Goal: Transaction & Acquisition: Purchase product/service

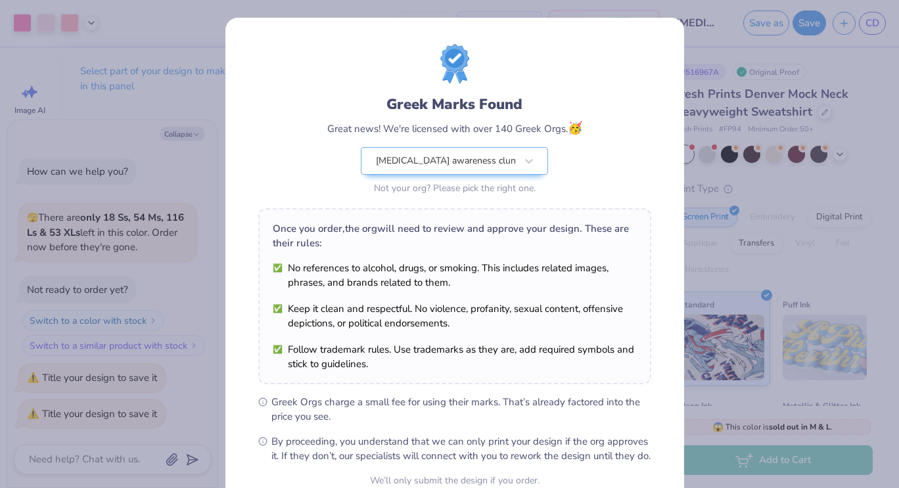
click at [157, 60] on div "Greek Marks Found Great news! We're licensed with over 140 Greek Orgs. 🥳 [MEDIC…" at bounding box center [449, 244] width 899 height 488
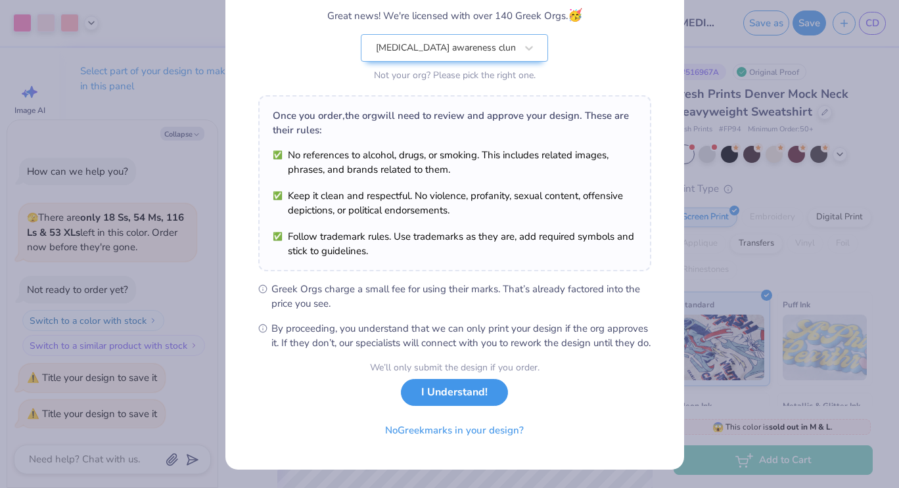
click at [475, 404] on button "I Understand!" at bounding box center [454, 392] width 107 height 27
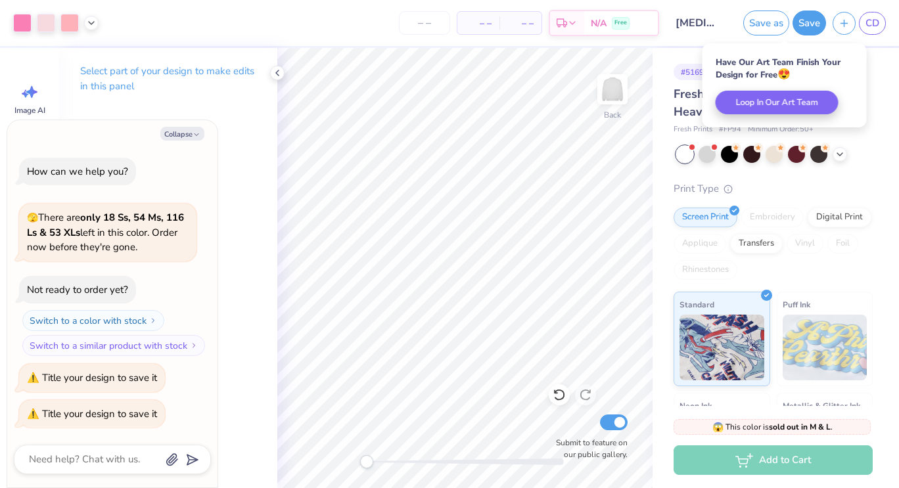
scroll to position [0, 0]
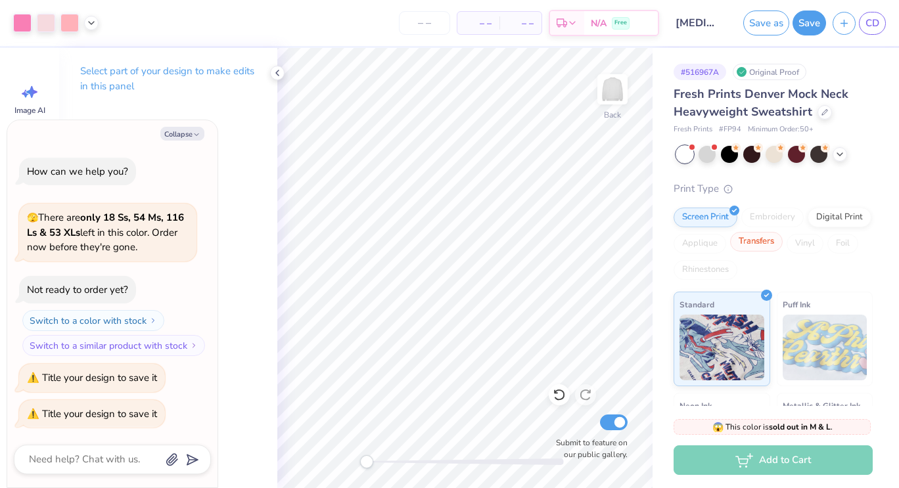
click at [783, 243] on div "Transfers" at bounding box center [756, 242] width 53 height 20
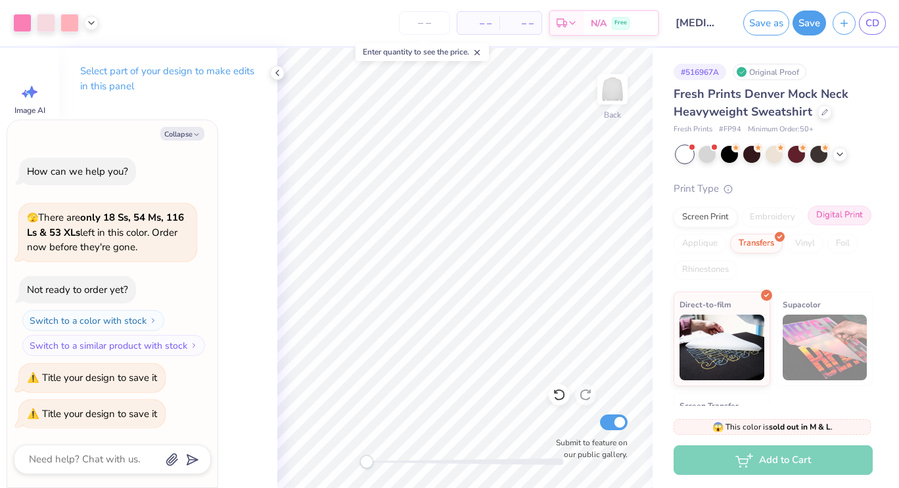
click at [715, 252] on div "Screen Print Embroidery Digital Print Applique Transfers Vinyl Foil Rhinestones" at bounding box center [773, 244] width 199 height 72
click at [808, 225] on div "Digital Print" at bounding box center [840, 216] width 64 height 20
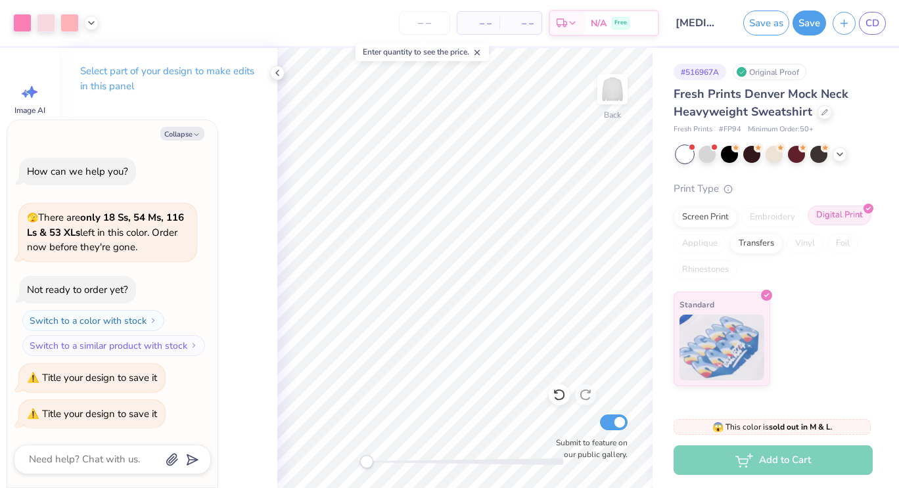
click at [820, 221] on div "Digital Print" at bounding box center [840, 216] width 64 height 20
click at [784, 224] on div "Embroidery" at bounding box center [773, 218] width 62 height 20
click at [721, 221] on div "Screen Print" at bounding box center [706, 216] width 64 height 20
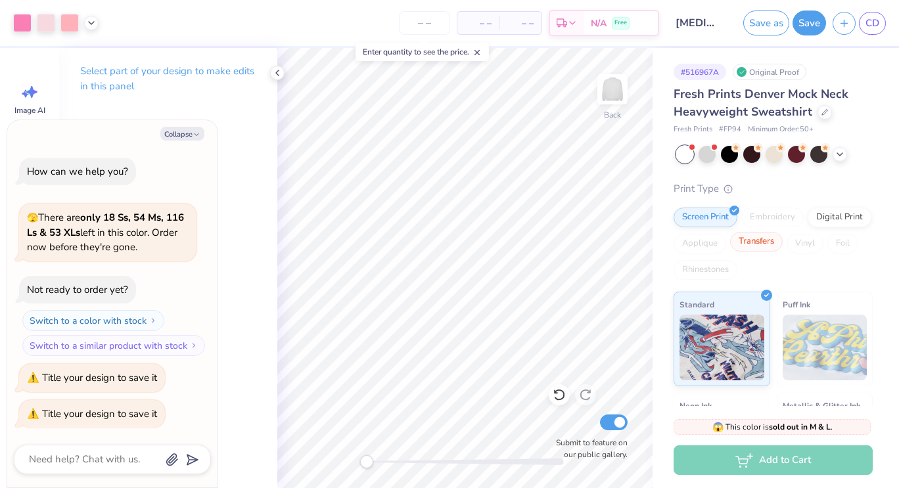
click at [783, 247] on div "Transfers" at bounding box center [756, 242] width 53 height 20
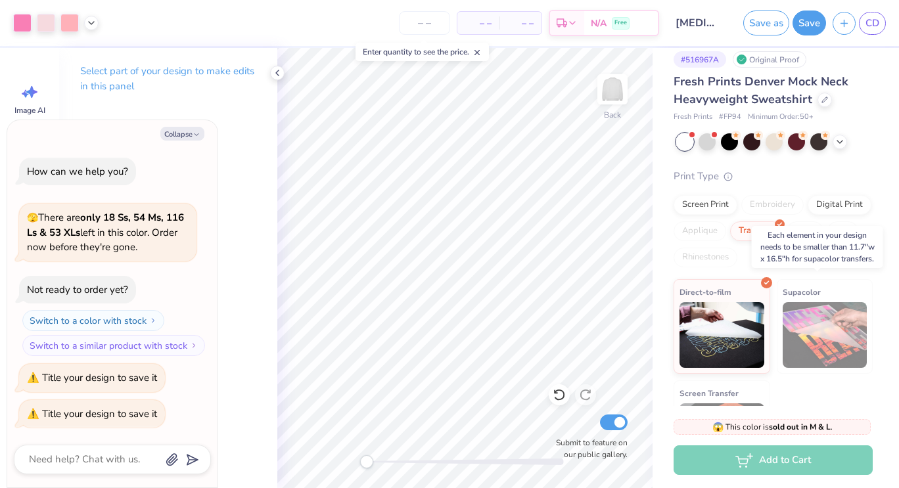
scroll to position [11, 0]
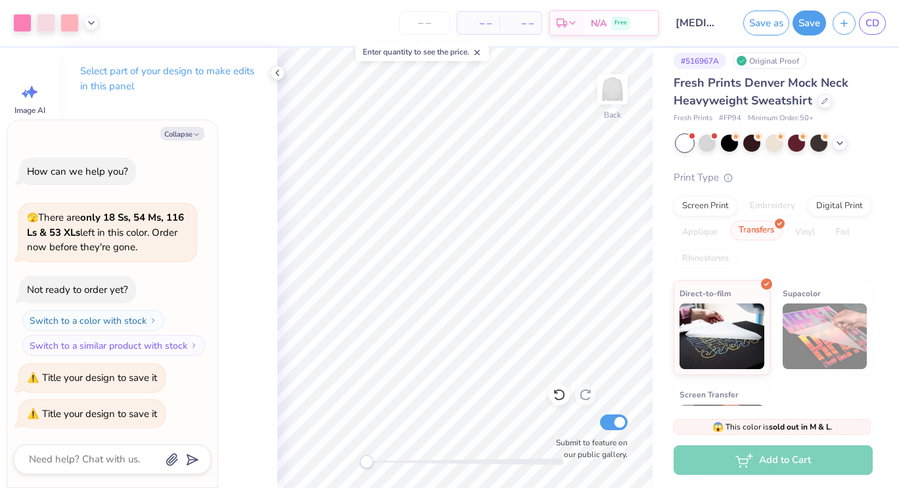
click at [783, 231] on div "Transfers" at bounding box center [756, 231] width 53 height 20
click at [808, 214] on div "Digital Print" at bounding box center [840, 205] width 64 height 20
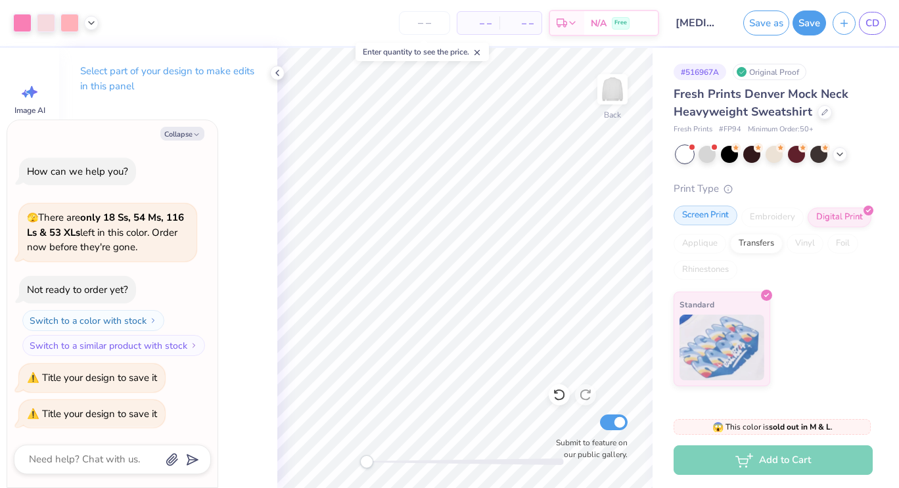
scroll to position [0, 0]
click at [717, 215] on div "Screen Print" at bounding box center [706, 216] width 64 height 20
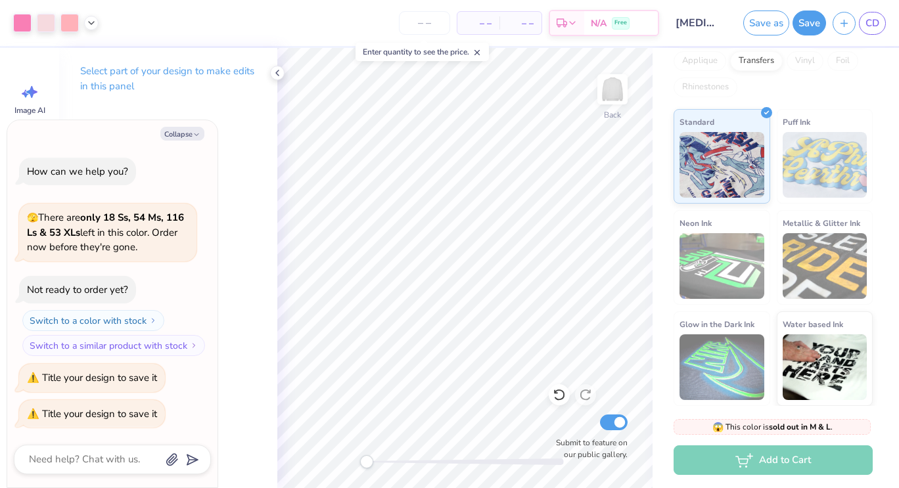
scroll to position [182, 0]
click at [277, 77] on icon at bounding box center [277, 73] width 11 height 11
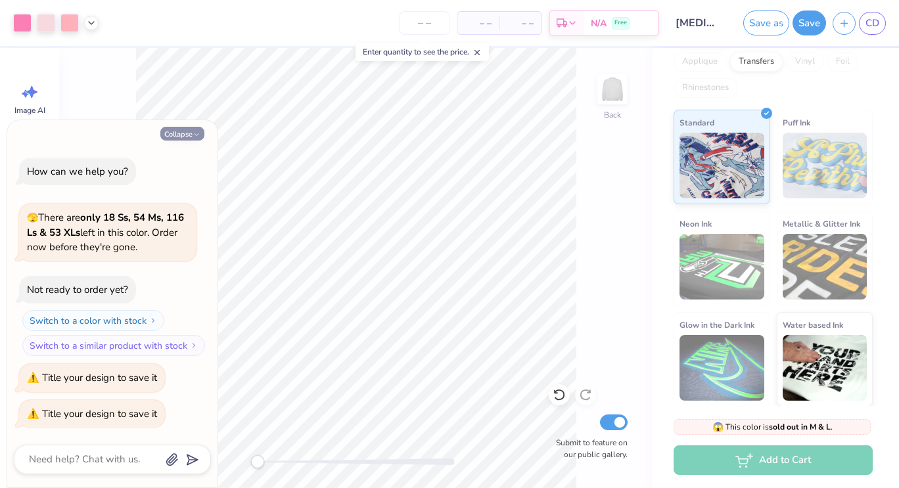
click at [181, 139] on button "Collapse" at bounding box center [182, 134] width 44 height 14
type textarea "x"
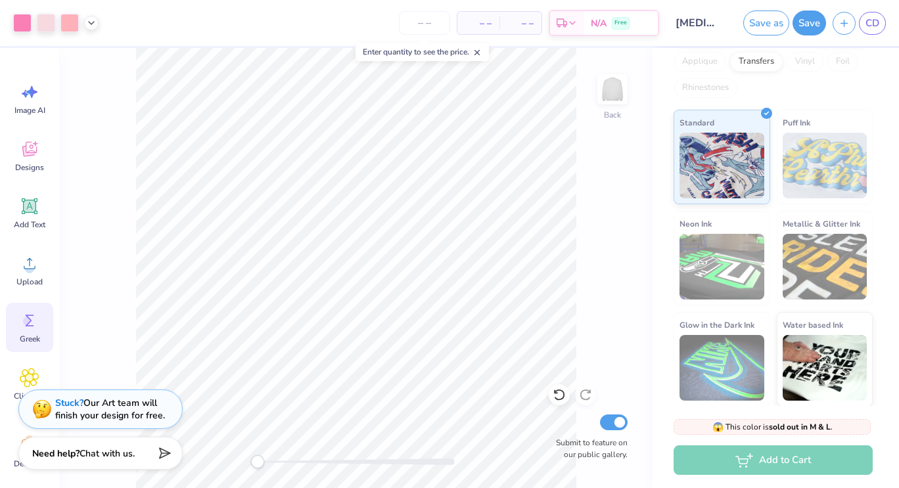
scroll to position [15, 0]
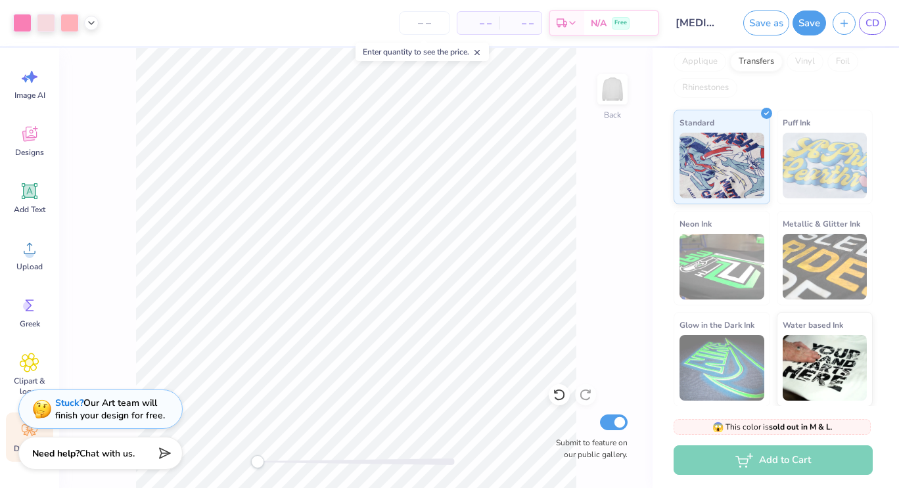
click at [21, 433] on icon at bounding box center [30, 431] width 20 height 20
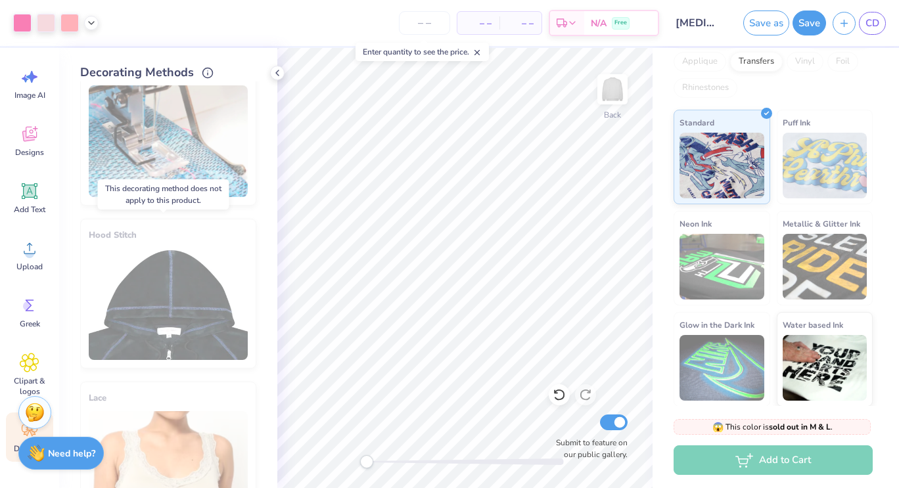
scroll to position [0, 0]
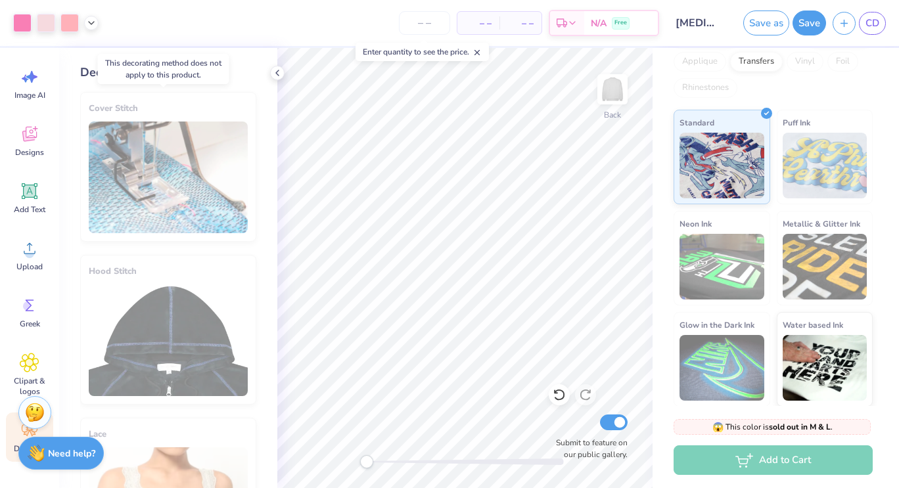
click at [170, 169] on div "Cover Stitch" at bounding box center [168, 167] width 176 height 150
click at [153, 137] on div "Cover Stitch" at bounding box center [168, 167] width 176 height 150
click at [130, 117] on div "Cover Stitch" at bounding box center [168, 167] width 176 height 150
click at [185, 325] on div "Hood Stitch" at bounding box center [168, 330] width 176 height 150
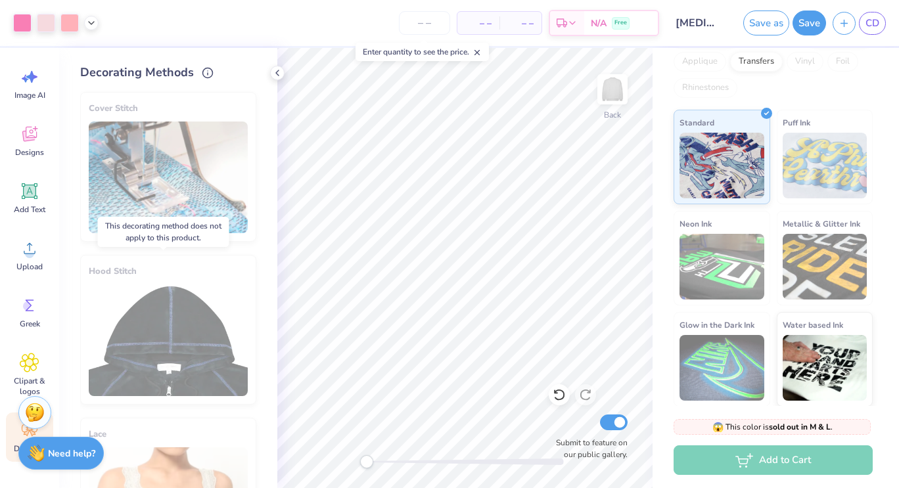
click at [185, 325] on div "Hood Stitch" at bounding box center [168, 330] width 176 height 150
click at [811, 32] on button "Save" at bounding box center [810, 21] width 34 height 25
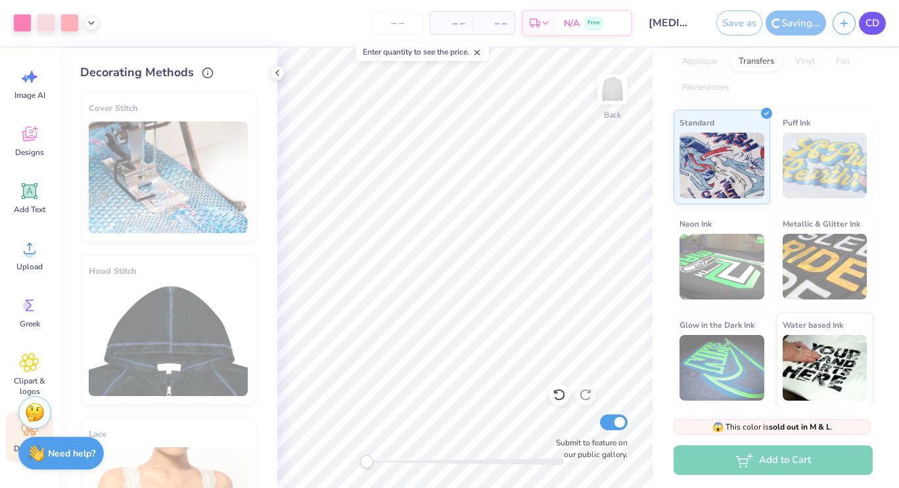
click at [872, 32] on link "CD" at bounding box center [872, 23] width 27 height 23
click at [876, 28] on span "CD" at bounding box center [873, 23] width 14 height 15
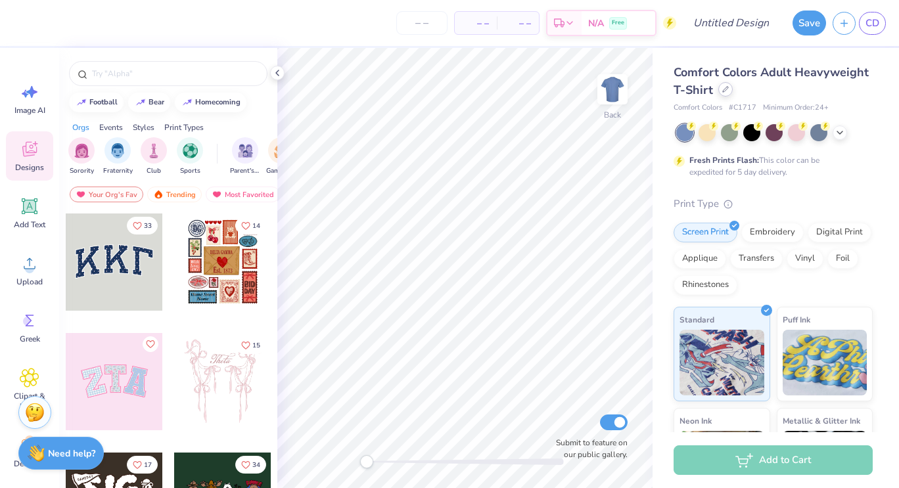
click at [729, 89] on icon at bounding box center [725, 89] width 7 height 7
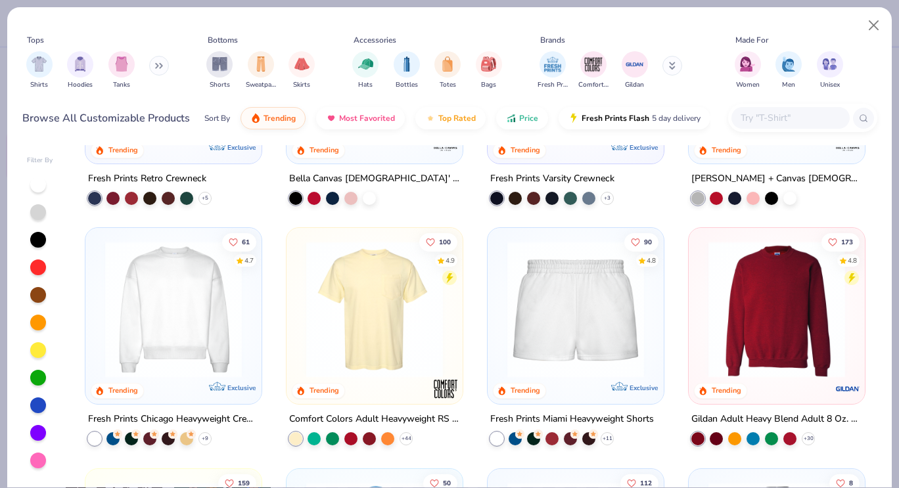
scroll to position [648, 0]
click at [134, 322] on img at bounding box center [174, 309] width 150 height 137
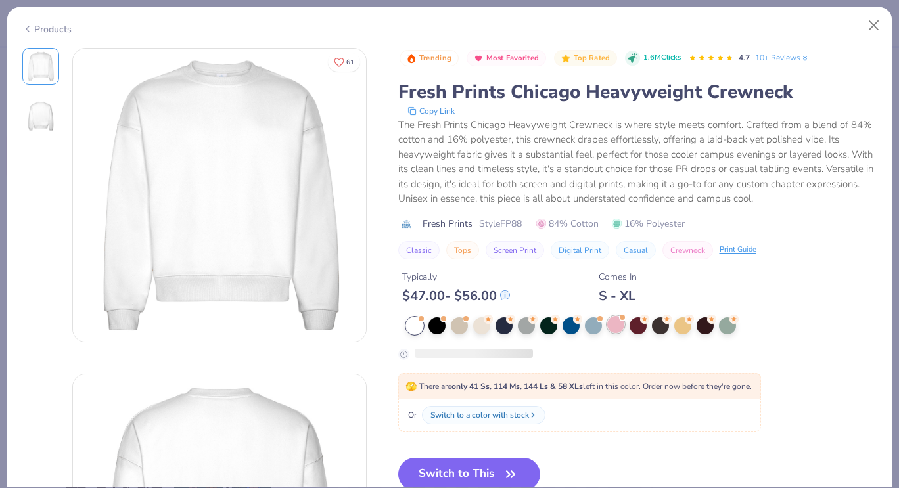
click at [616, 326] on div at bounding box center [615, 324] width 17 height 17
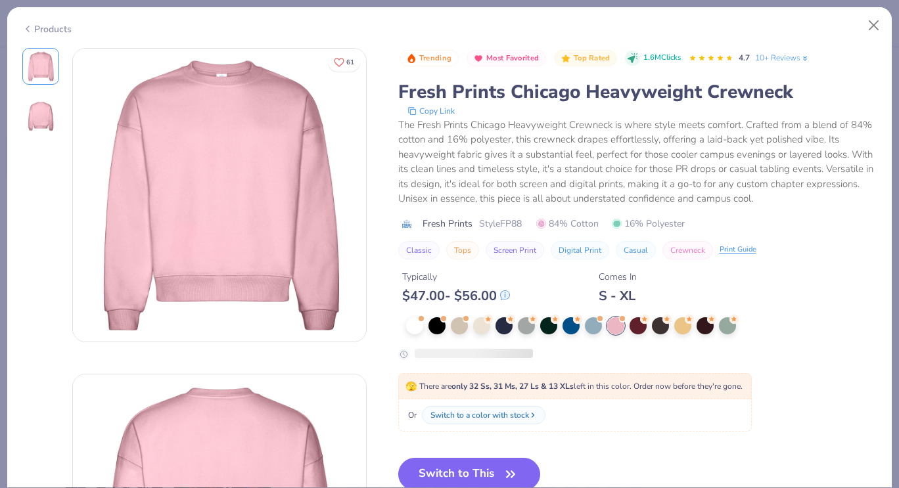
click at [34, 34] on div "Products" at bounding box center [449, 24] width 885 height 34
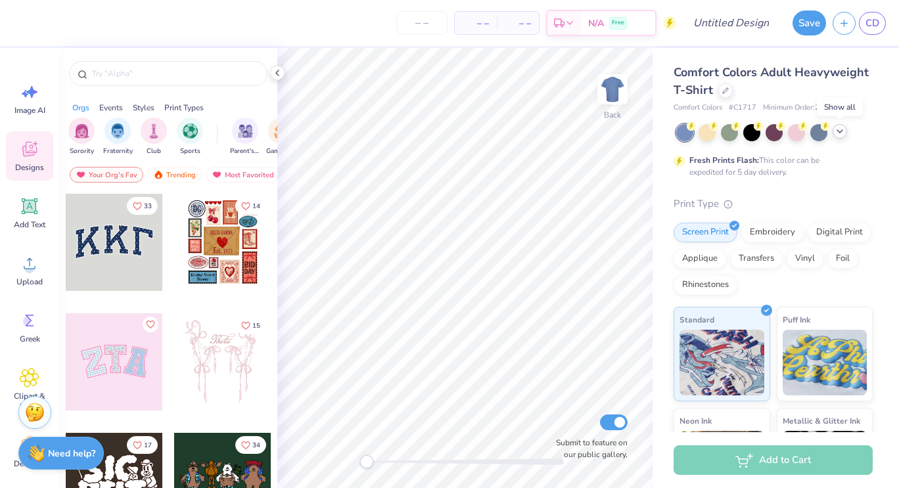
click at [838, 131] on icon at bounding box center [840, 131] width 11 height 11
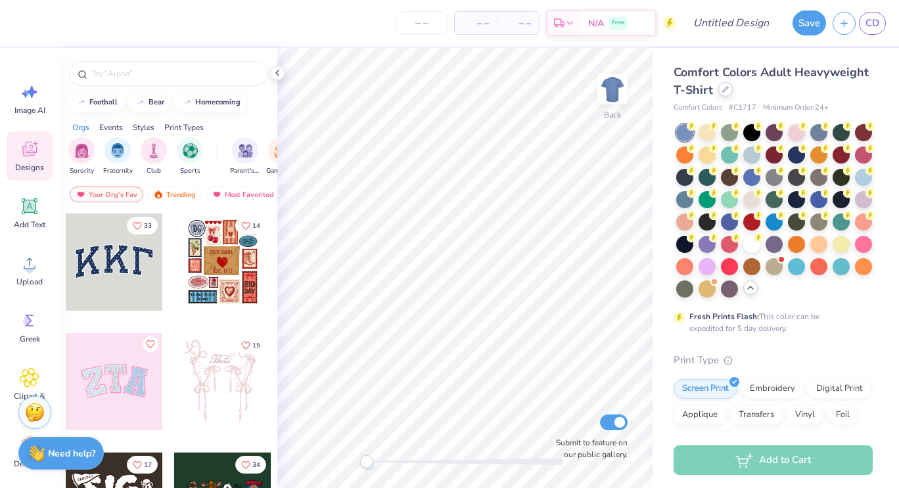
click at [729, 91] on icon at bounding box center [725, 89] width 7 height 7
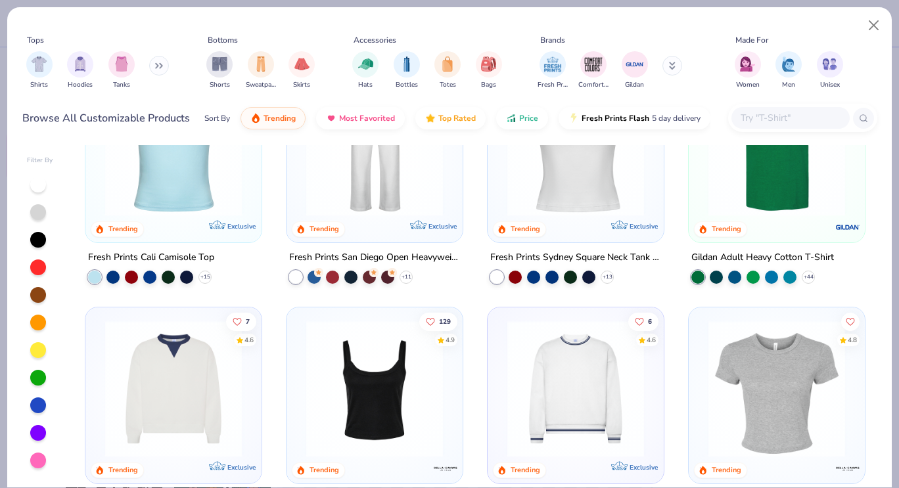
scroll to position [328, 0]
click at [189, 414] on img at bounding box center [174, 387] width 150 height 137
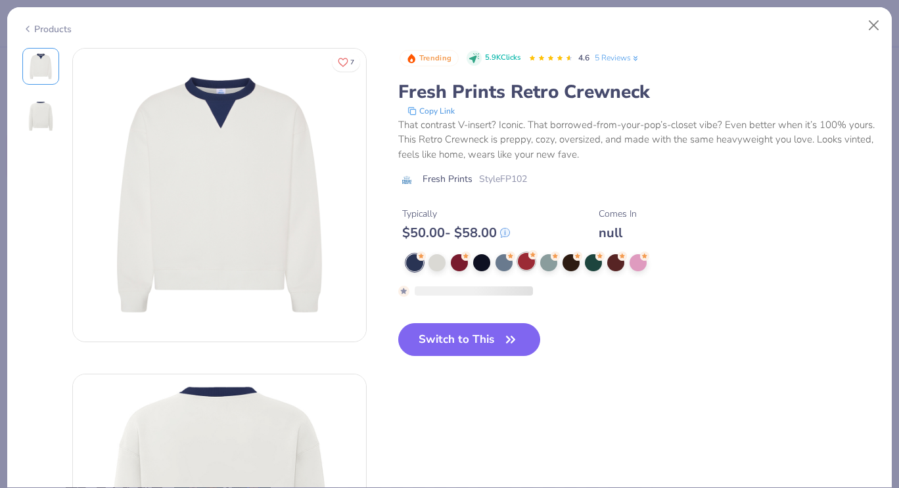
click at [515, 262] on div at bounding box center [641, 262] width 471 height 17
click at [523, 264] on div at bounding box center [526, 261] width 17 height 17
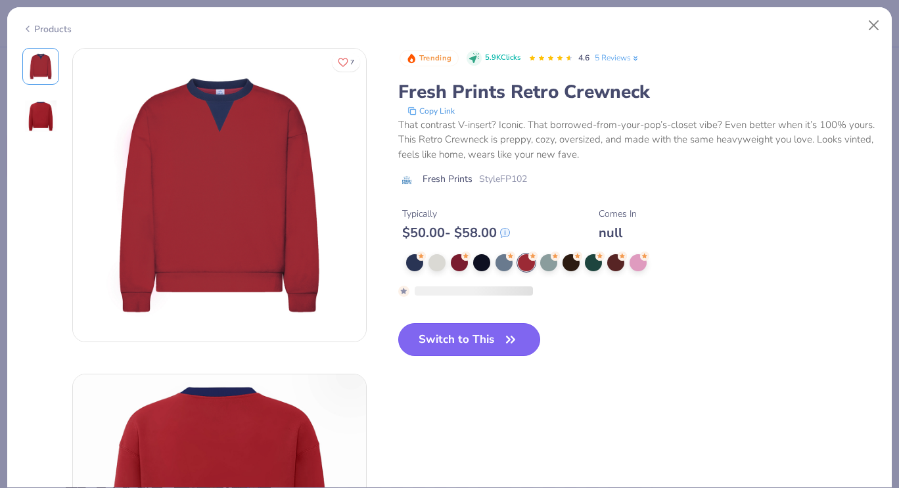
click at [484, 333] on button "Switch to This" at bounding box center [469, 339] width 143 height 33
click at [479, 348] on button "Switch to This" at bounding box center [469, 339] width 143 height 33
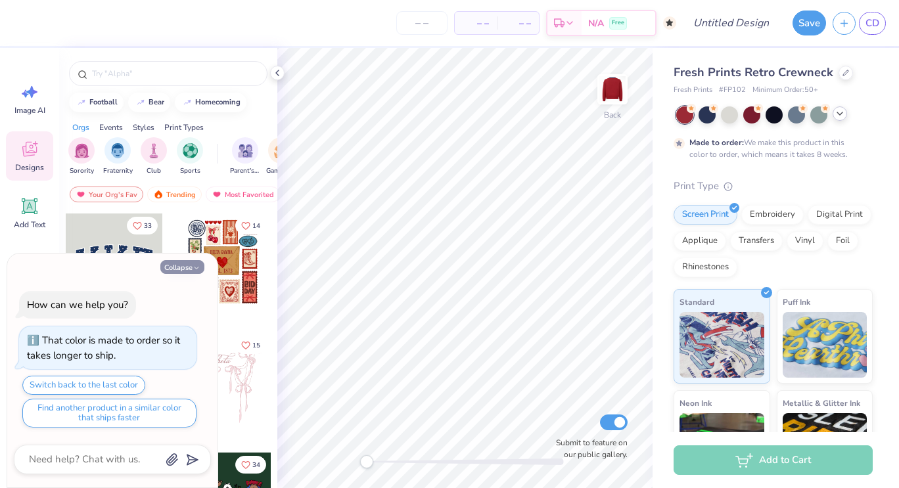
click at [183, 268] on button "Collapse" at bounding box center [182, 267] width 44 height 14
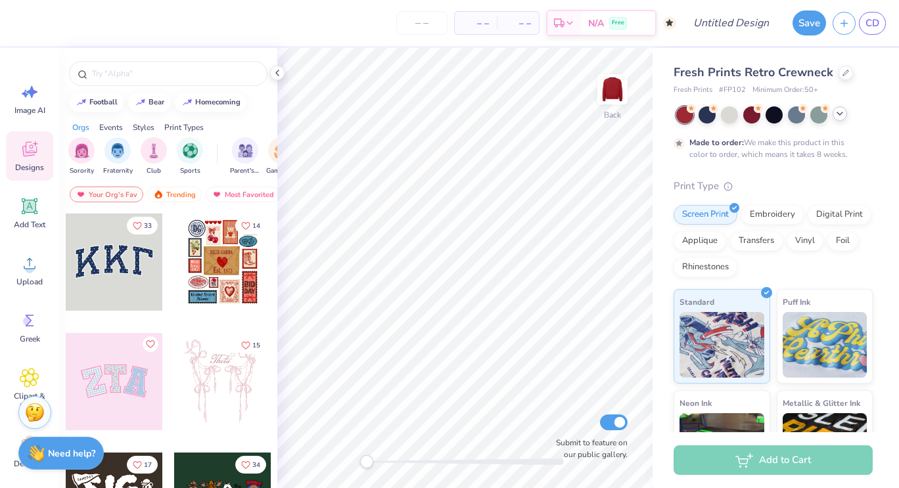
type textarea "x"
click at [143, 78] on input "text" at bounding box center [175, 73] width 168 height 13
type input "teddy bear"
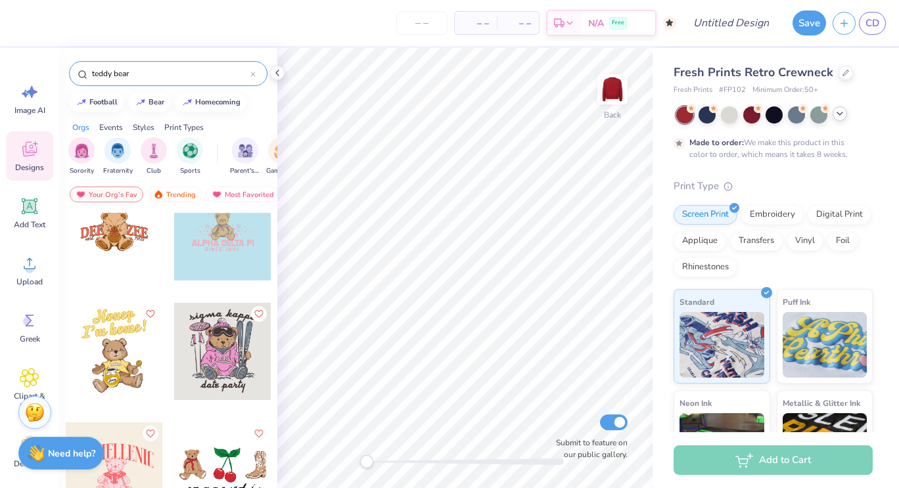
scroll to position [936, 0]
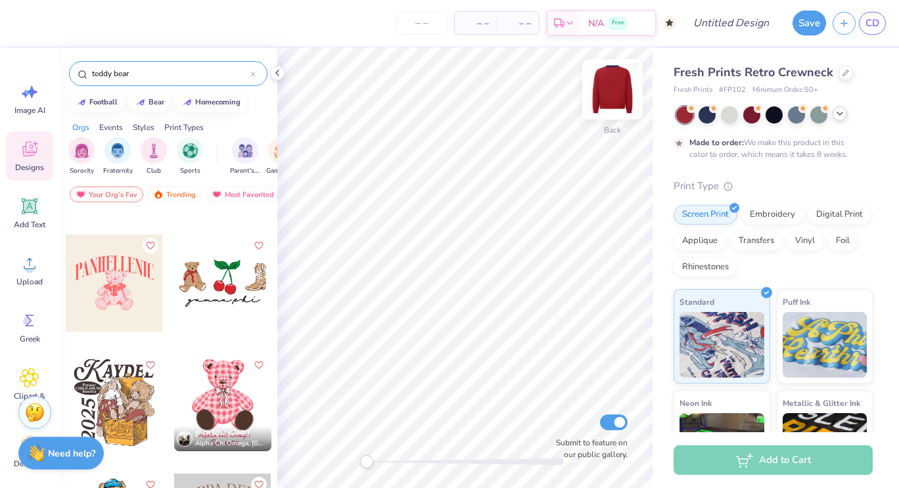
click at [619, 82] on img at bounding box center [612, 89] width 53 height 53
click at [231, 414] on div at bounding box center [222, 402] width 97 height 97
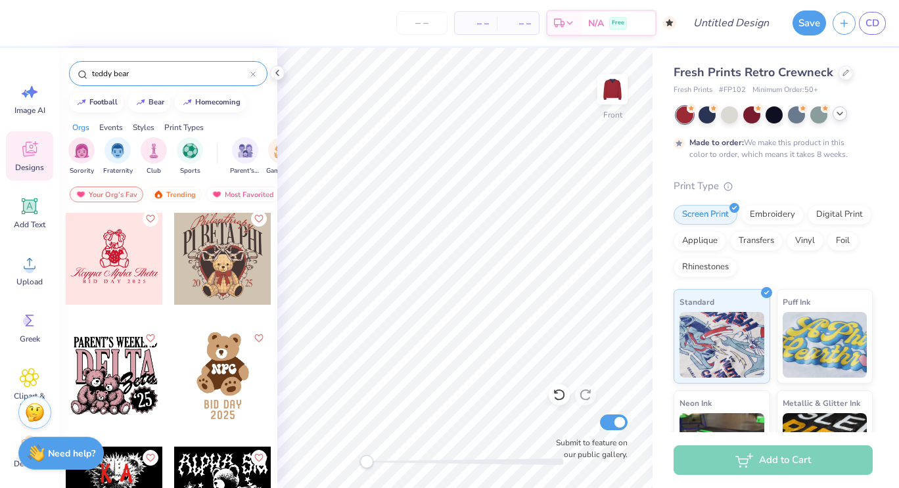
scroll to position [1310, 0]
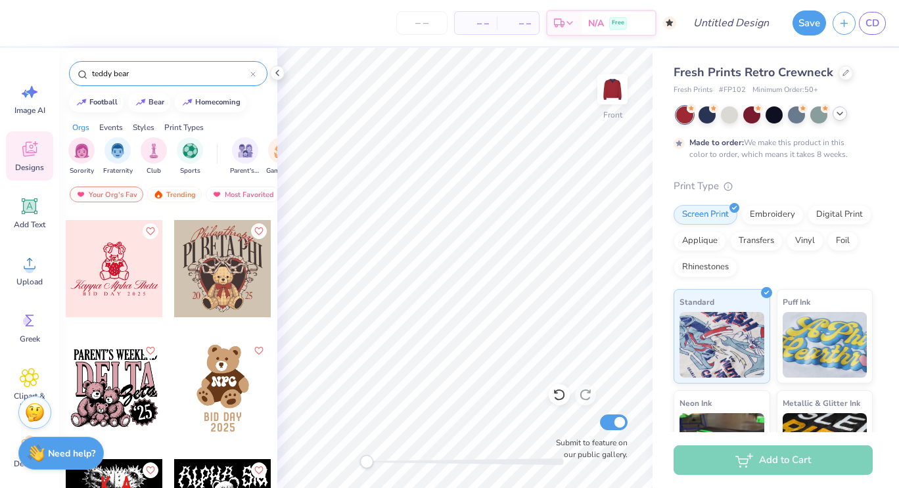
click at [121, 287] on div at bounding box center [114, 268] width 97 height 97
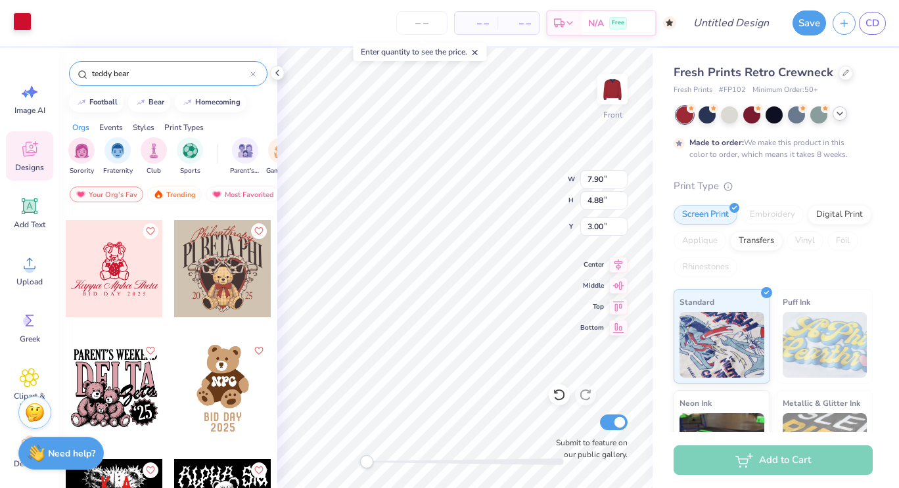
click at [23, 22] on div at bounding box center [22, 21] width 18 height 18
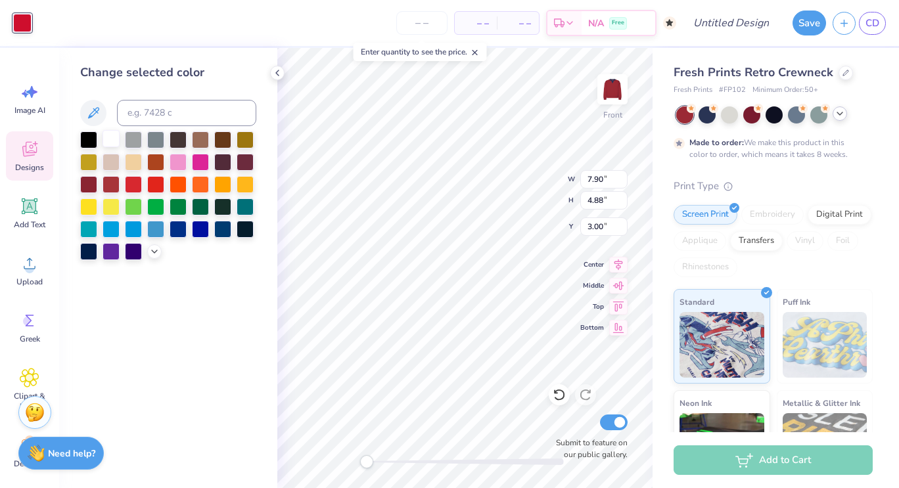
click at [114, 141] on div at bounding box center [111, 138] width 17 height 17
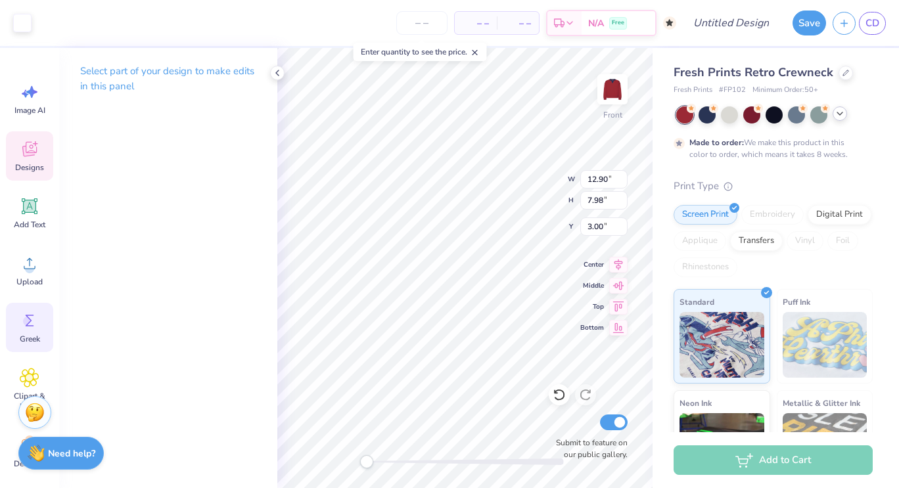
scroll to position [15, 0]
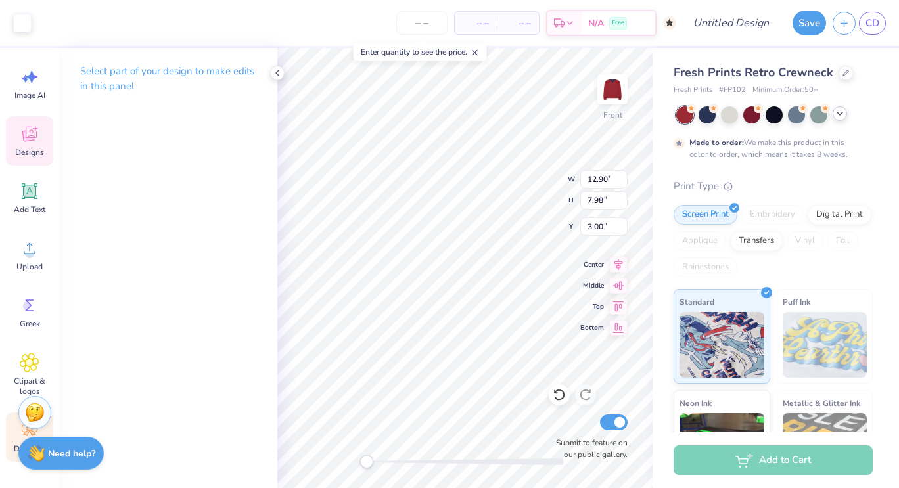
click at [20, 435] on icon at bounding box center [30, 431] width 20 height 20
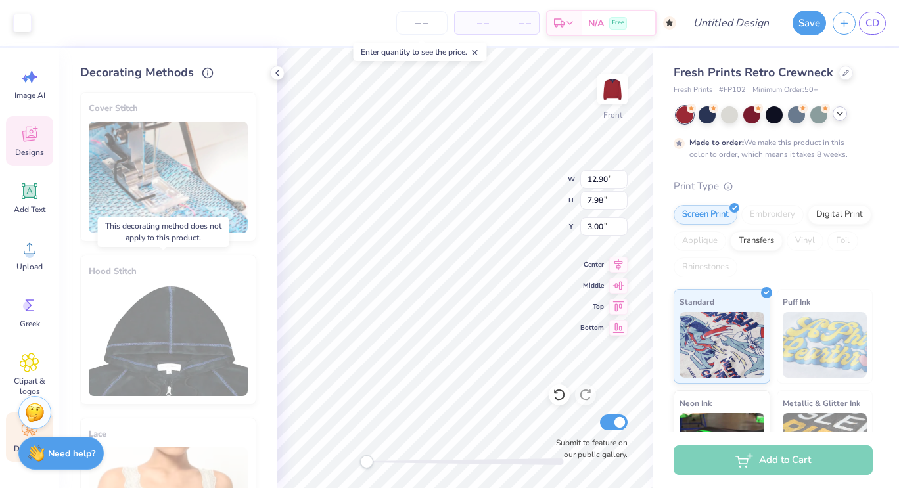
click at [176, 312] on div "Hood Stitch" at bounding box center [168, 330] width 176 height 150
click at [168, 179] on div "Cover Stitch" at bounding box center [168, 167] width 176 height 150
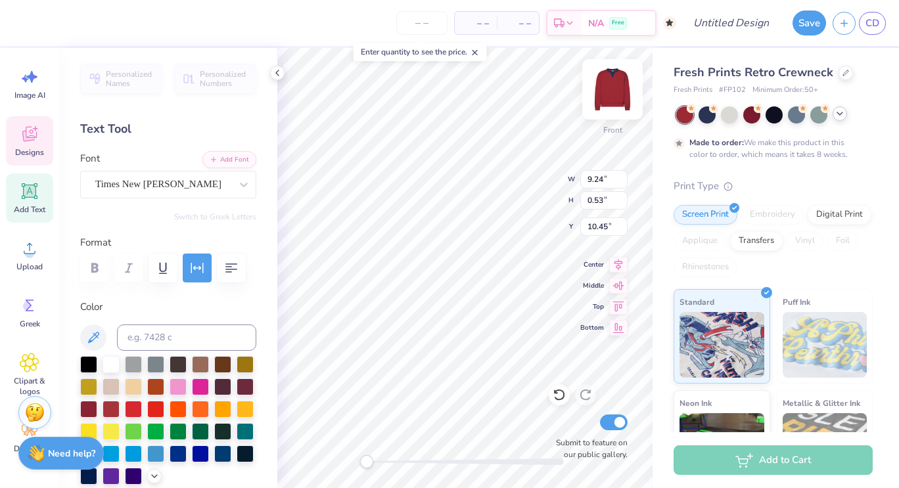
scroll to position [11, 4]
type textarea "B"
type textarea "c"
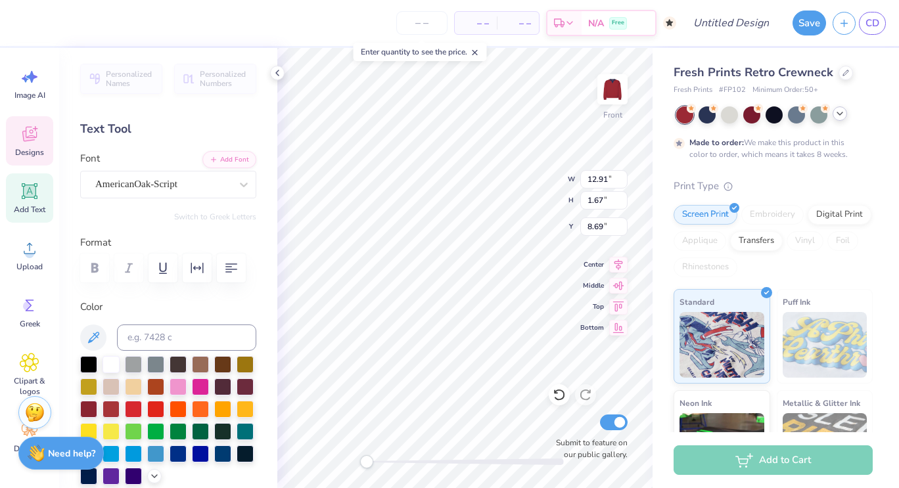
type input "12.91"
type input "1.67"
type input "8.69"
click at [28, 199] on icon at bounding box center [30, 191] width 20 height 20
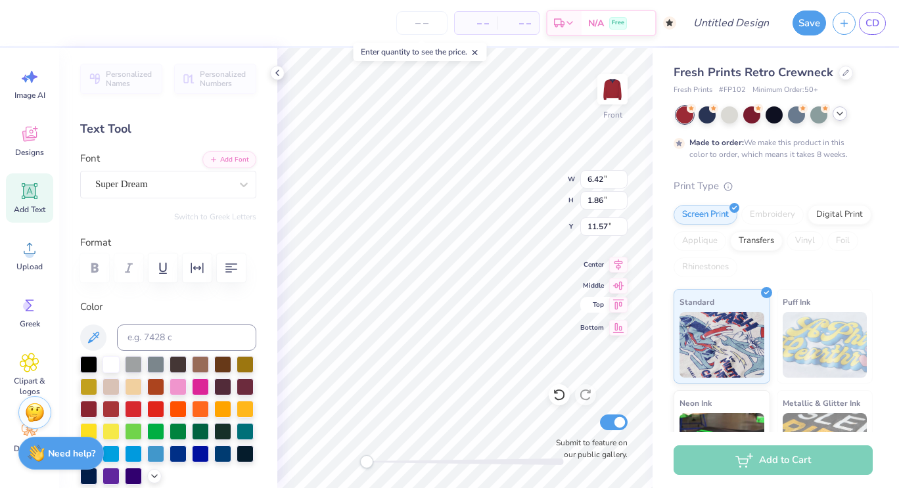
click at [621, 306] on icon at bounding box center [618, 305] width 18 height 16
click at [12, 201] on div "Add Text" at bounding box center [29, 198] width 47 height 49
click at [136, 191] on div "Super Dream" at bounding box center [163, 184] width 138 height 20
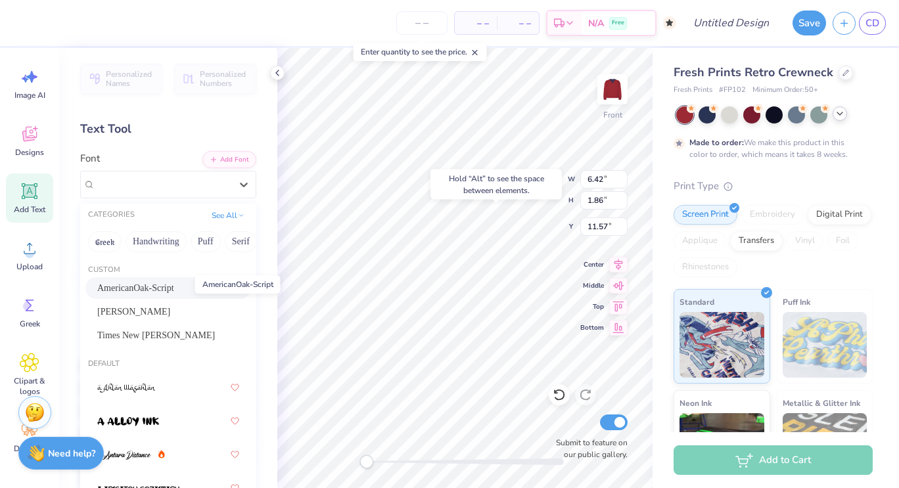
click at [137, 289] on span "AmericanOak-Script" at bounding box center [135, 288] width 77 height 14
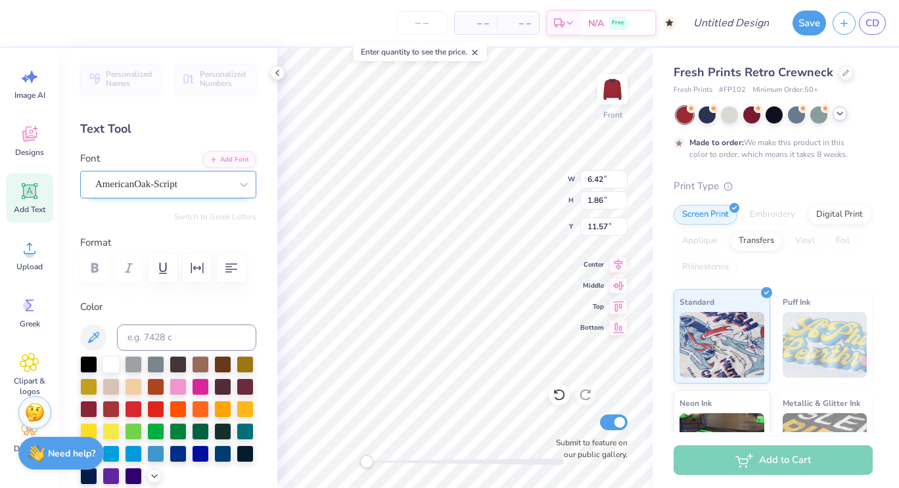
click at [143, 191] on div "AmericanOak-Script" at bounding box center [163, 184] width 138 height 20
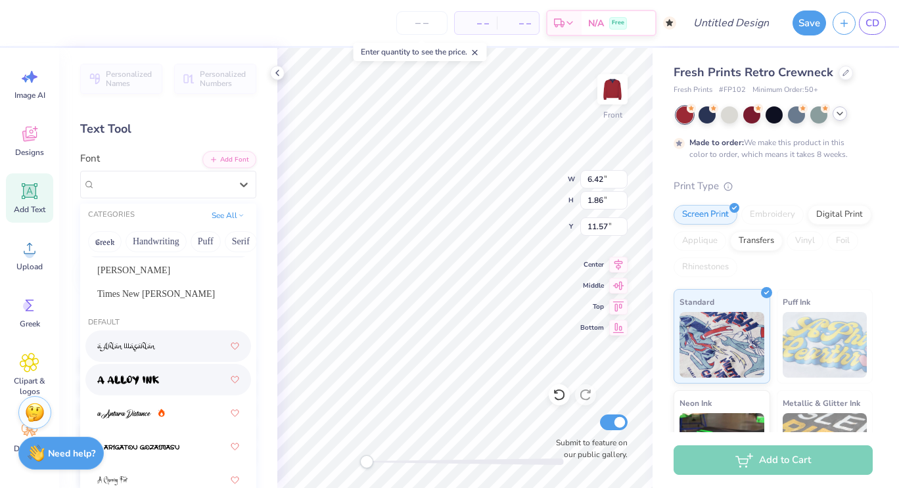
scroll to position [42, 0]
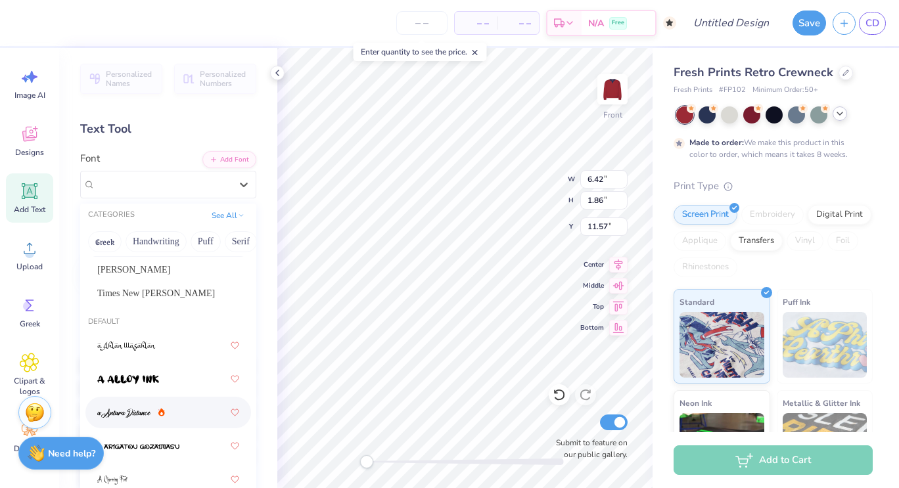
click at [143, 423] on div at bounding box center [168, 413] width 142 height 24
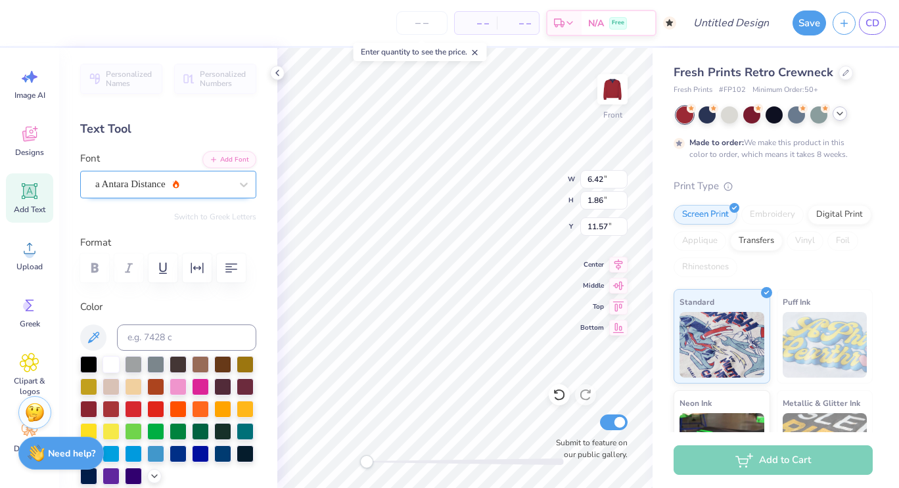
click at [177, 193] on div "a Antara Distance" at bounding box center [163, 184] width 138 height 20
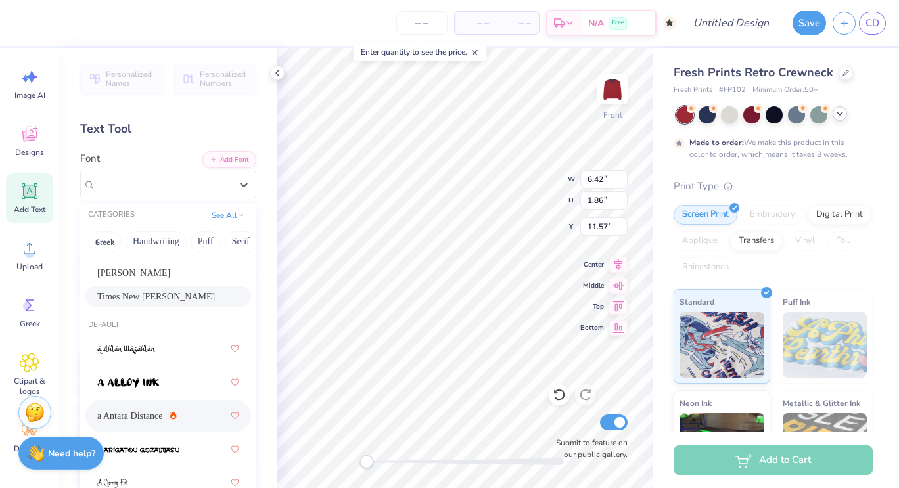
scroll to position [40, 0]
click at [158, 266] on div "Damion" at bounding box center [168, 272] width 142 height 14
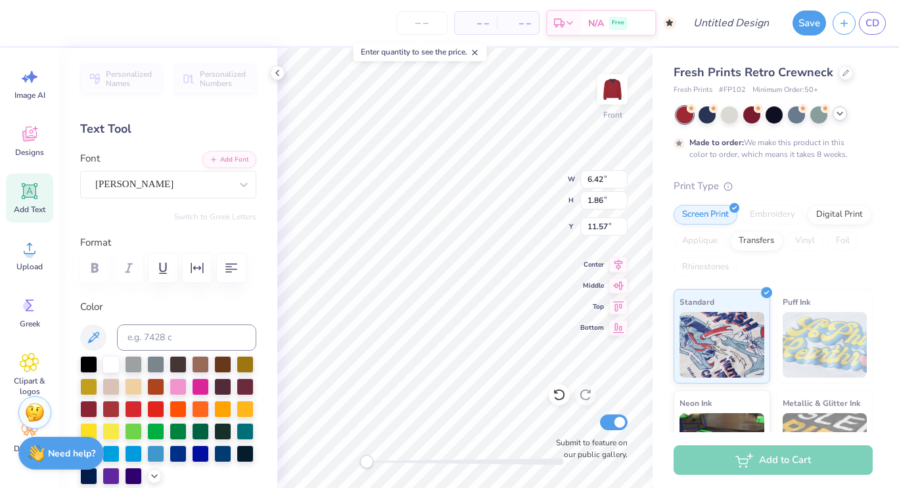
scroll to position [11, 1]
click at [187, 185] on div "Damion" at bounding box center [163, 184] width 138 height 20
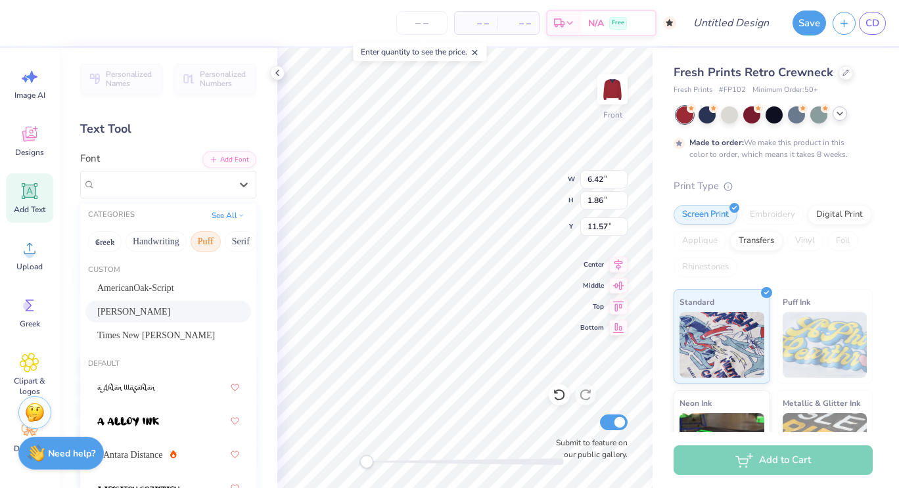
click at [214, 245] on button "Puff" at bounding box center [206, 241] width 30 height 21
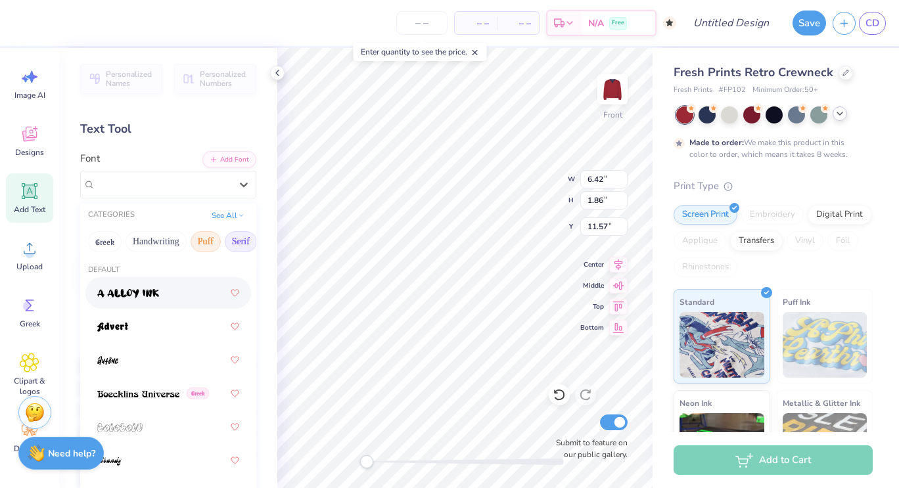
click at [234, 241] on button "Serif" at bounding box center [241, 241] width 32 height 21
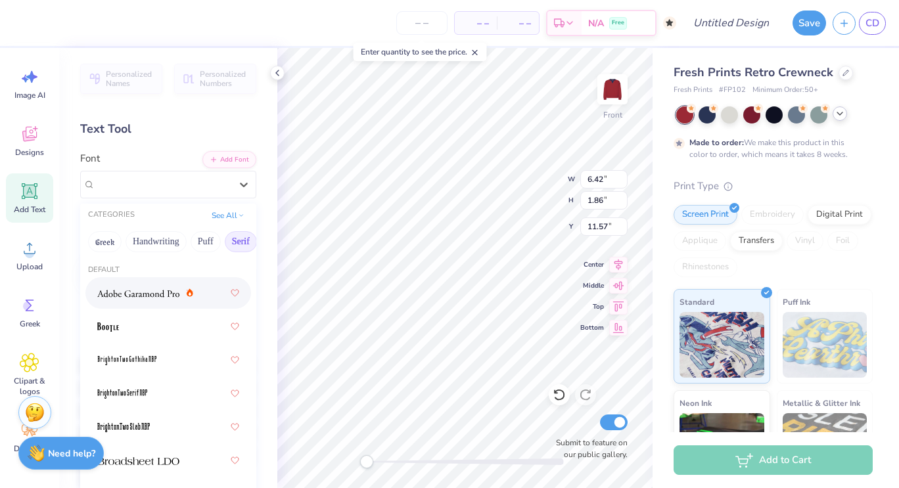
click at [151, 295] on img at bounding box center [138, 293] width 82 height 9
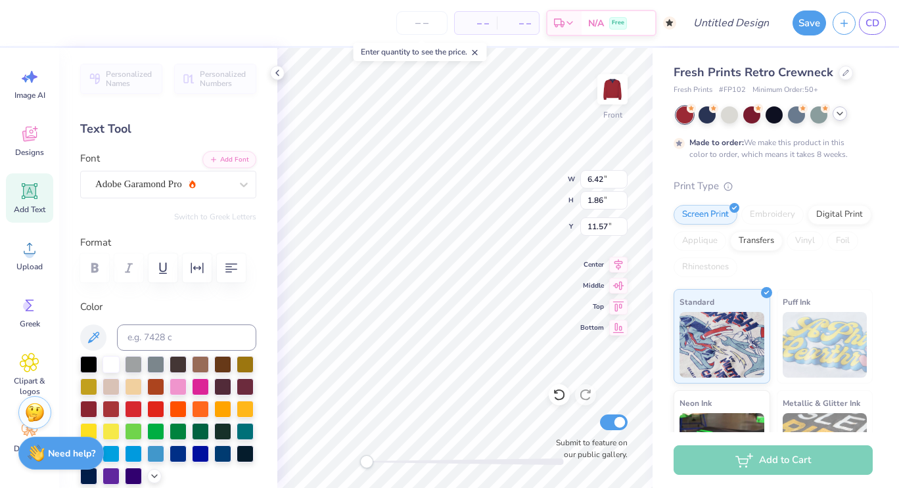
scroll to position [11, 2]
type input "12.91"
type input "1.67"
type input "8.69"
type input "6.71"
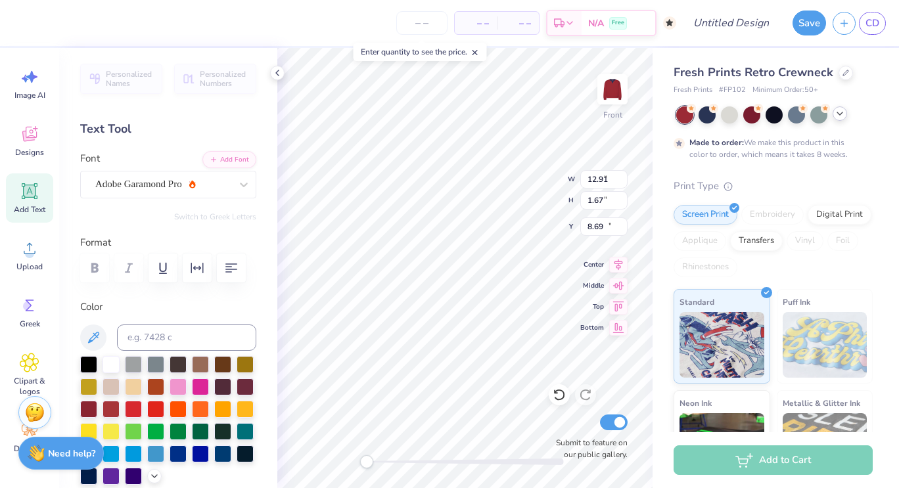
type input "1.85"
type input "10.37"
type textarea "T"
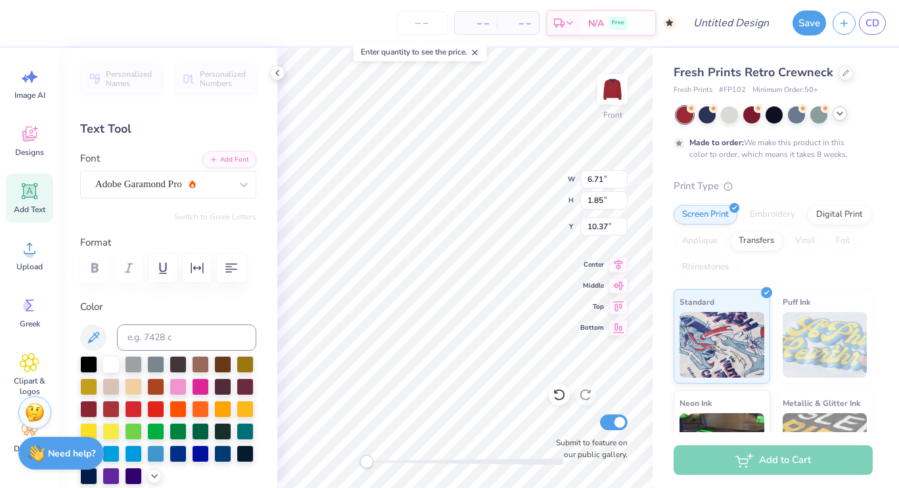
type textarea "connelly school of the holy child"
click at [123, 189] on div "Adobe Garamond Pro" at bounding box center [163, 184] width 138 height 20
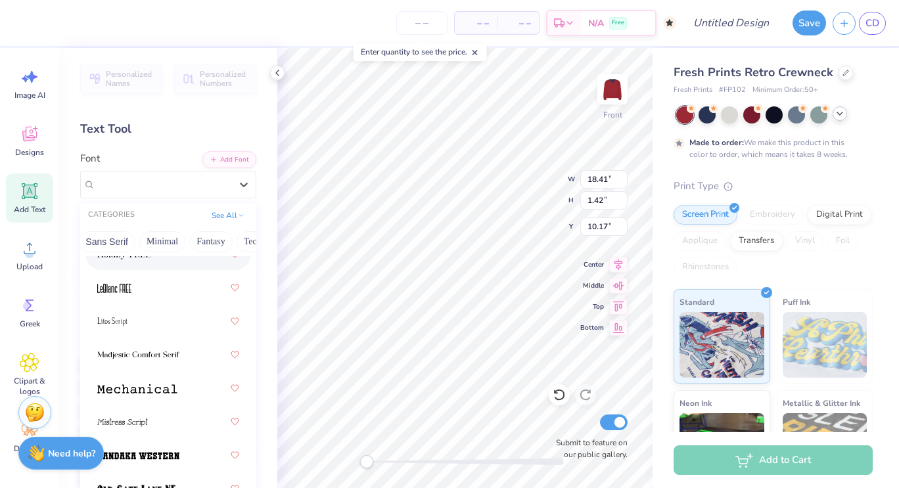
scroll to position [0, 396]
click at [127, 246] on button "Fantasy" at bounding box center [138, 241] width 43 height 21
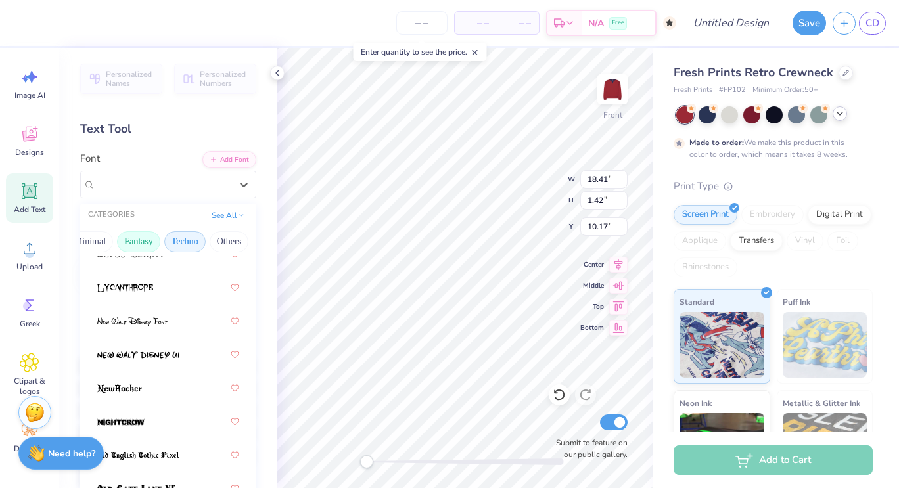
scroll to position [0, 0]
click at [145, 240] on button "Handwriting" at bounding box center [156, 241] width 61 height 21
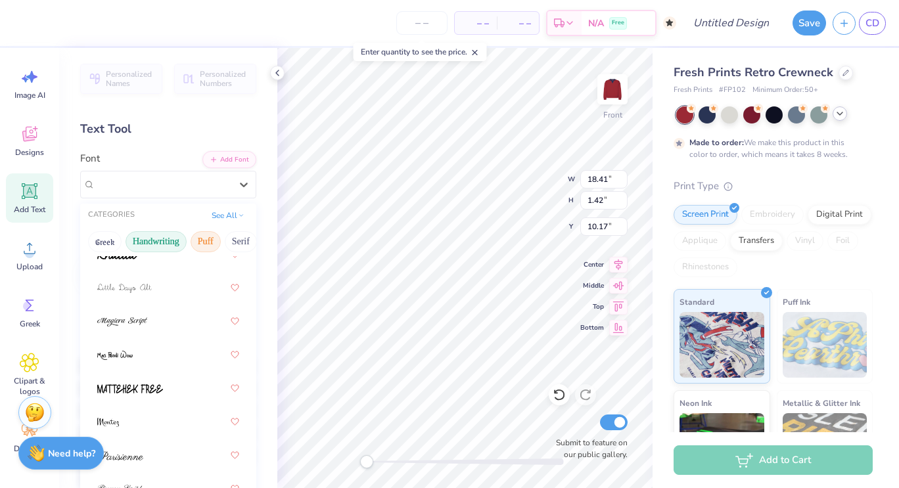
click at [218, 238] on button "Puff" at bounding box center [206, 241] width 30 height 21
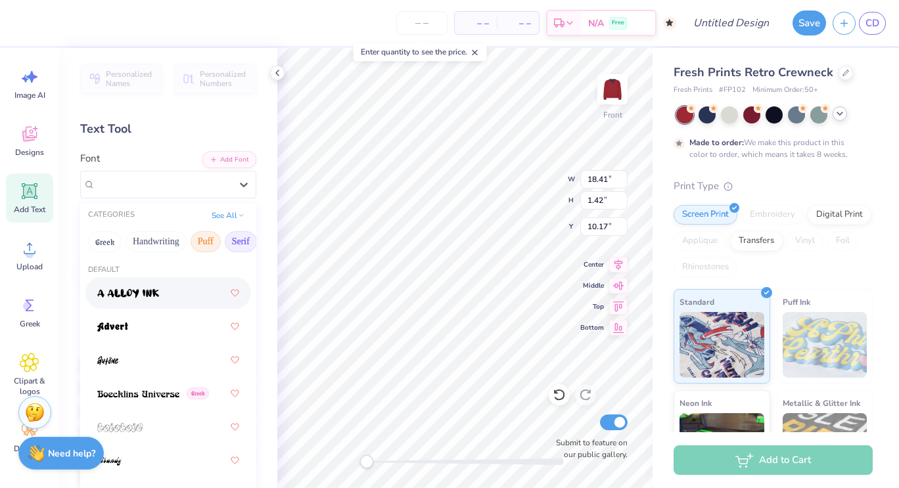
click at [239, 238] on button "Serif" at bounding box center [241, 241] width 32 height 21
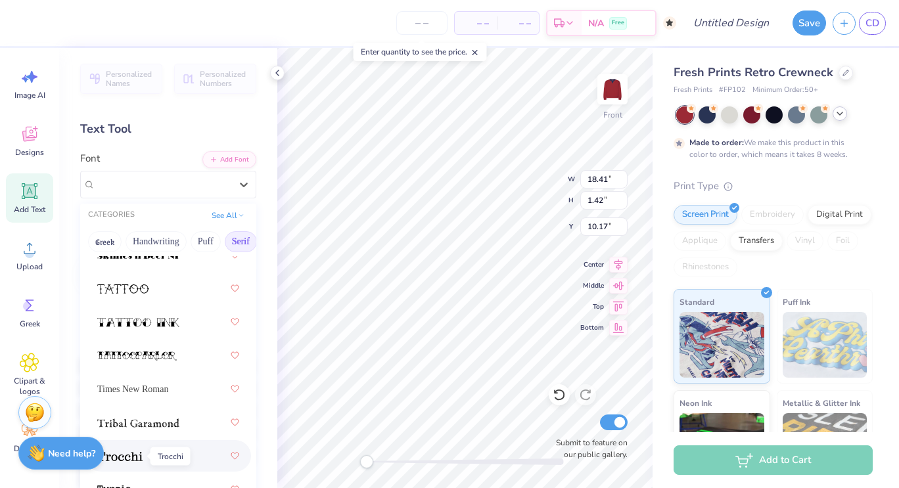
scroll to position [2279, 0]
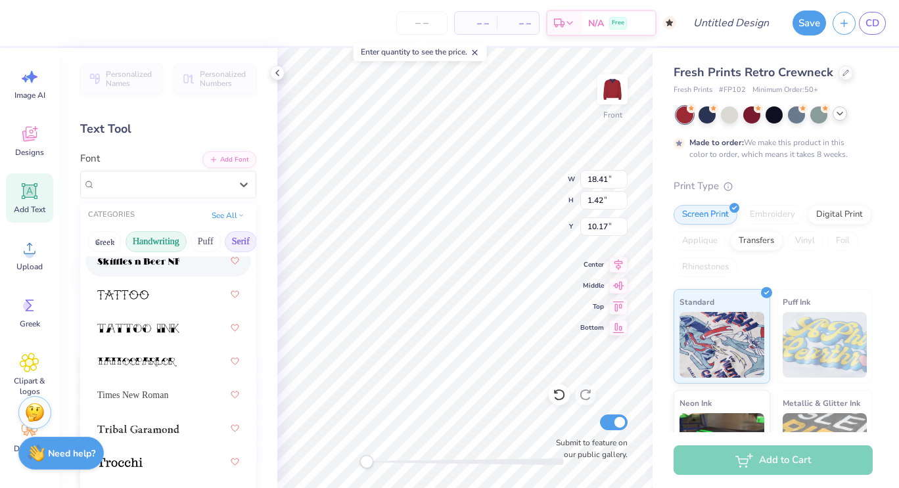
click at [146, 241] on button "Handwriting" at bounding box center [156, 241] width 61 height 21
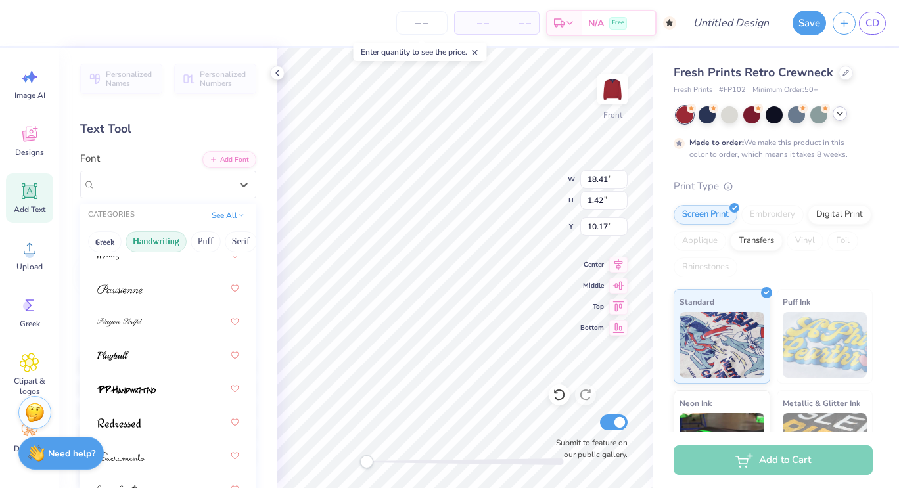
scroll to position [575, 0]
click at [146, 329] on div at bounding box center [168, 322] width 142 height 24
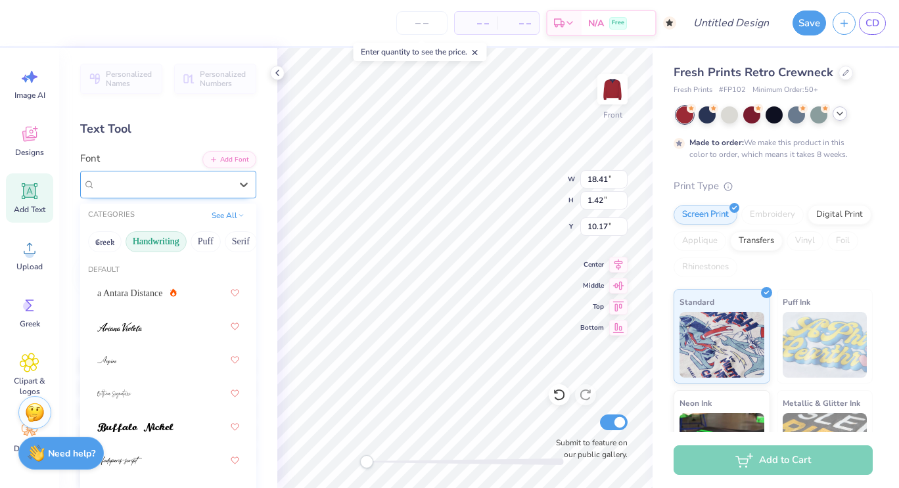
click at [164, 191] on div "Pinyon Script" at bounding box center [163, 184] width 138 height 20
click at [143, 322] on div at bounding box center [168, 327] width 142 height 24
click at [162, 193] on div "Ariana Violeta" at bounding box center [163, 184] width 138 height 20
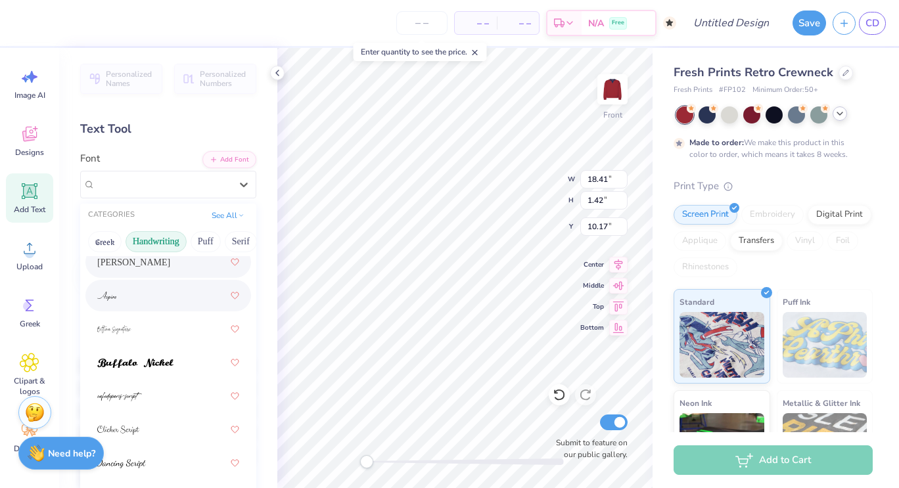
scroll to position [67, 0]
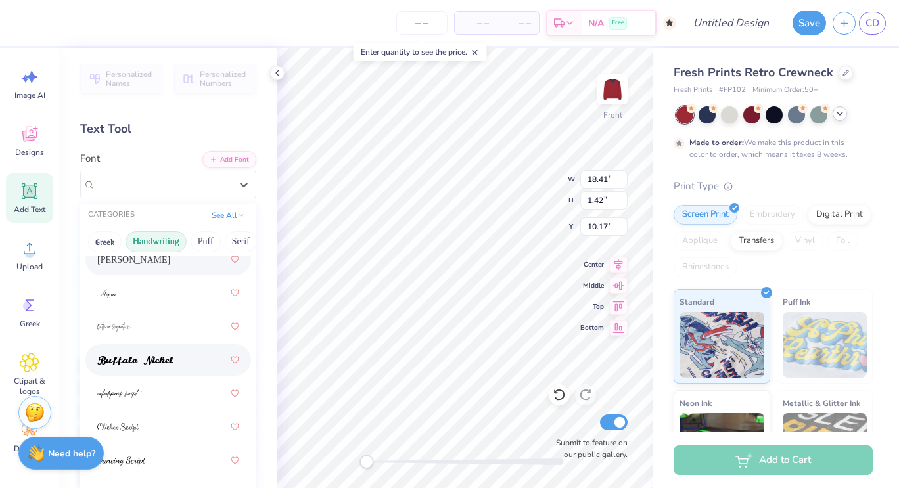
click at [155, 355] on span at bounding box center [135, 361] width 76 height 14
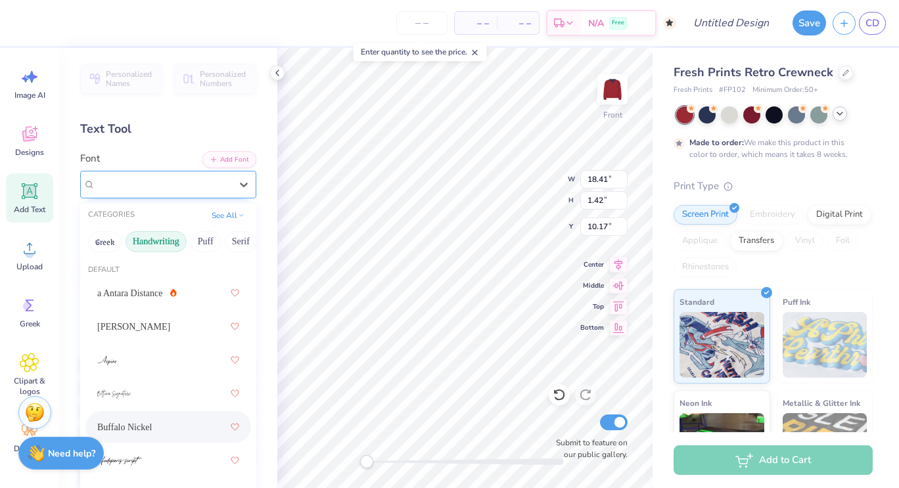
click at [149, 187] on div "Buffalo Nickel" at bounding box center [163, 184] width 138 height 20
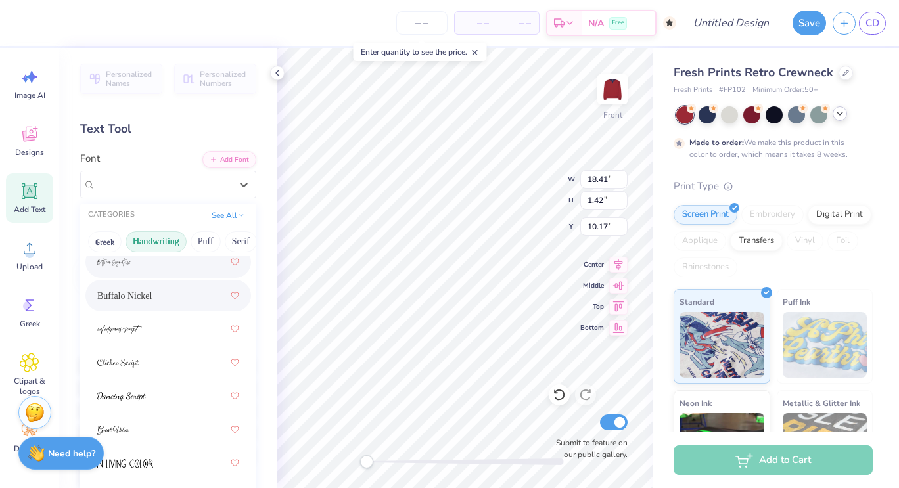
scroll to position [133, 0]
click at [155, 400] on div at bounding box center [168, 395] width 142 height 24
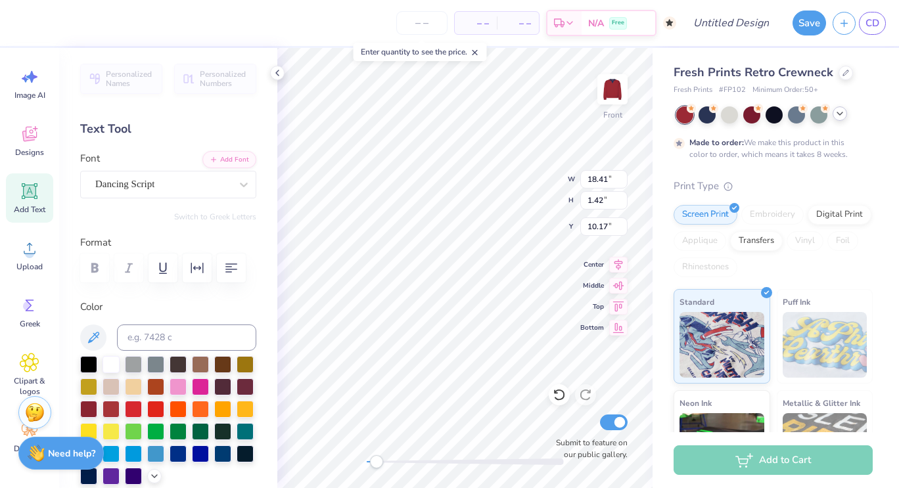
scroll to position [11, 7]
type textarea "Connelly School Of The Holy Child"
type input "12.91"
type input "1.67"
type input "8.69"
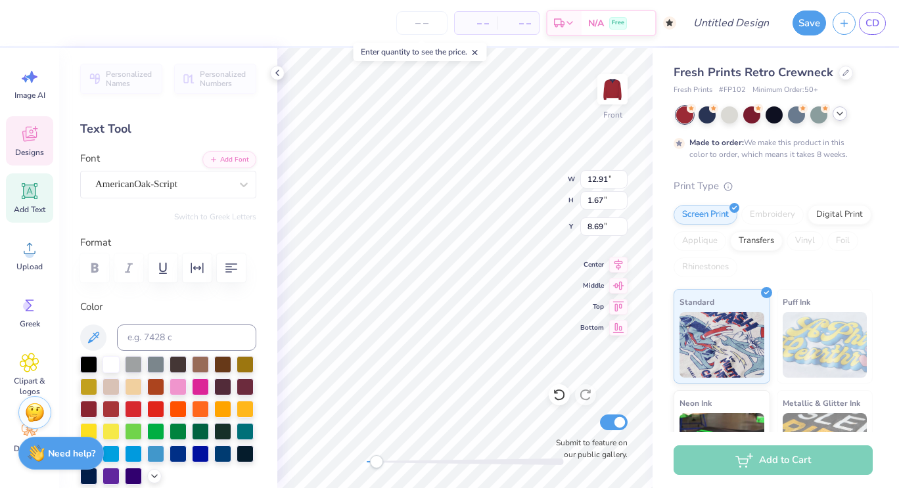
scroll to position [11, 2]
type textarea "K"
type textarea "CancerAwaeness Club"
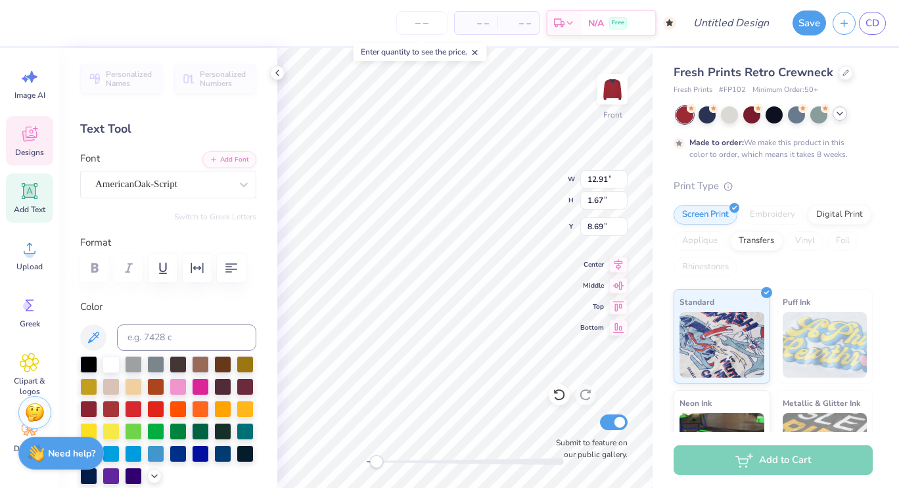
click at [653, 80] on div "Fresh Prints Retro Crewneck Fresh Prints # FP102 Minimum Order: 50 + Made to or…" at bounding box center [776, 317] width 247 height 538
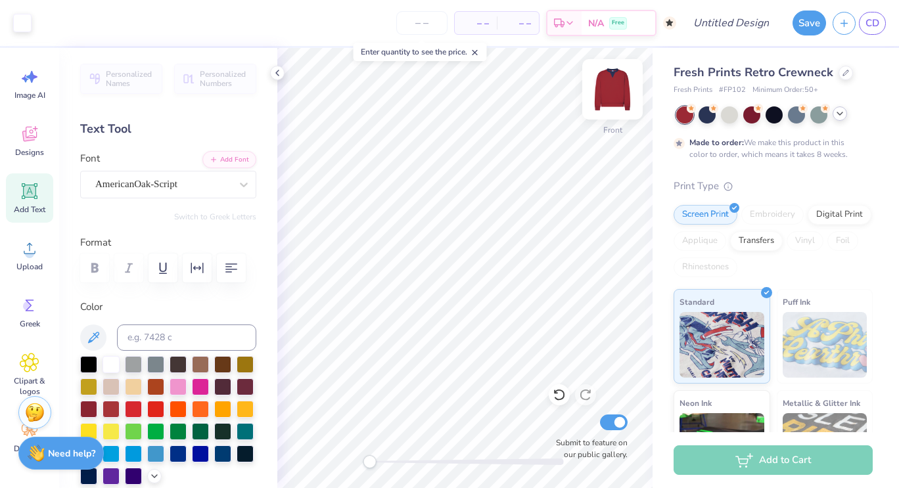
click at [613, 106] on img at bounding box center [612, 89] width 53 height 53
click at [35, 145] on div "Designs" at bounding box center [29, 140] width 47 height 49
